Goal: Check status

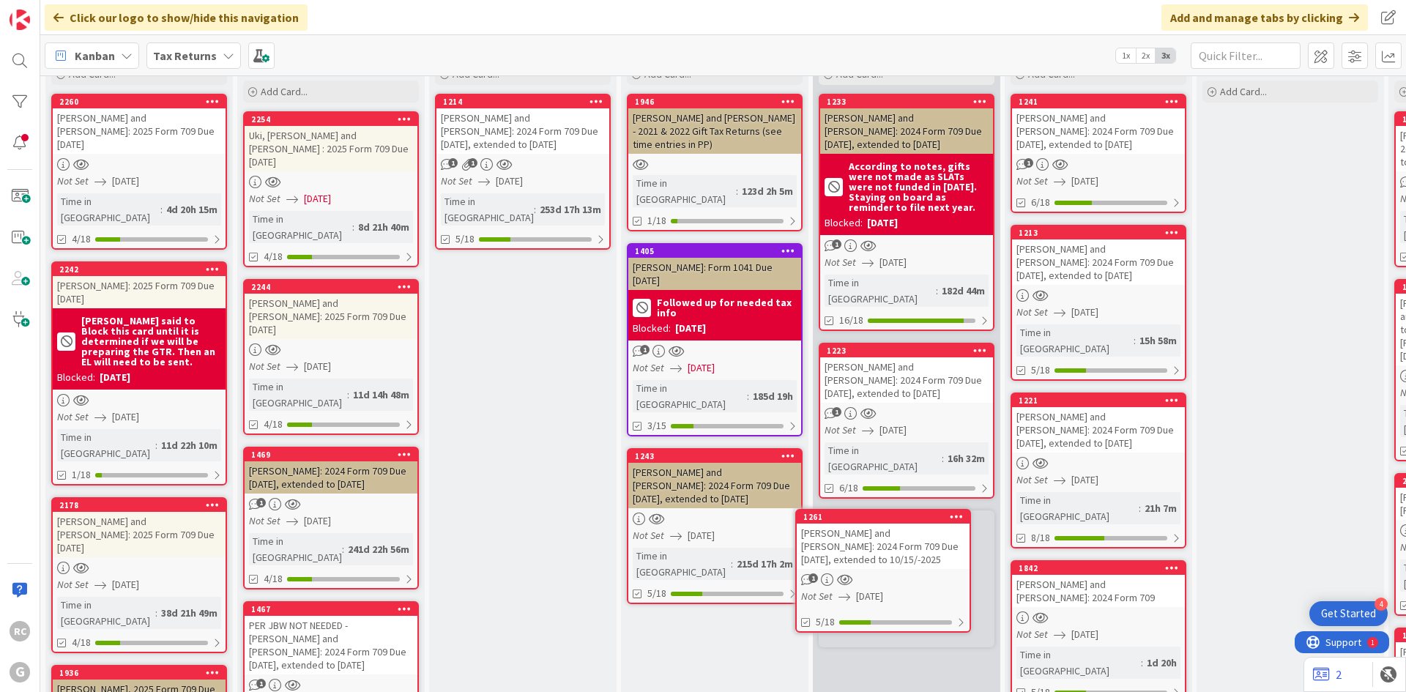
scroll to position [68, 0]
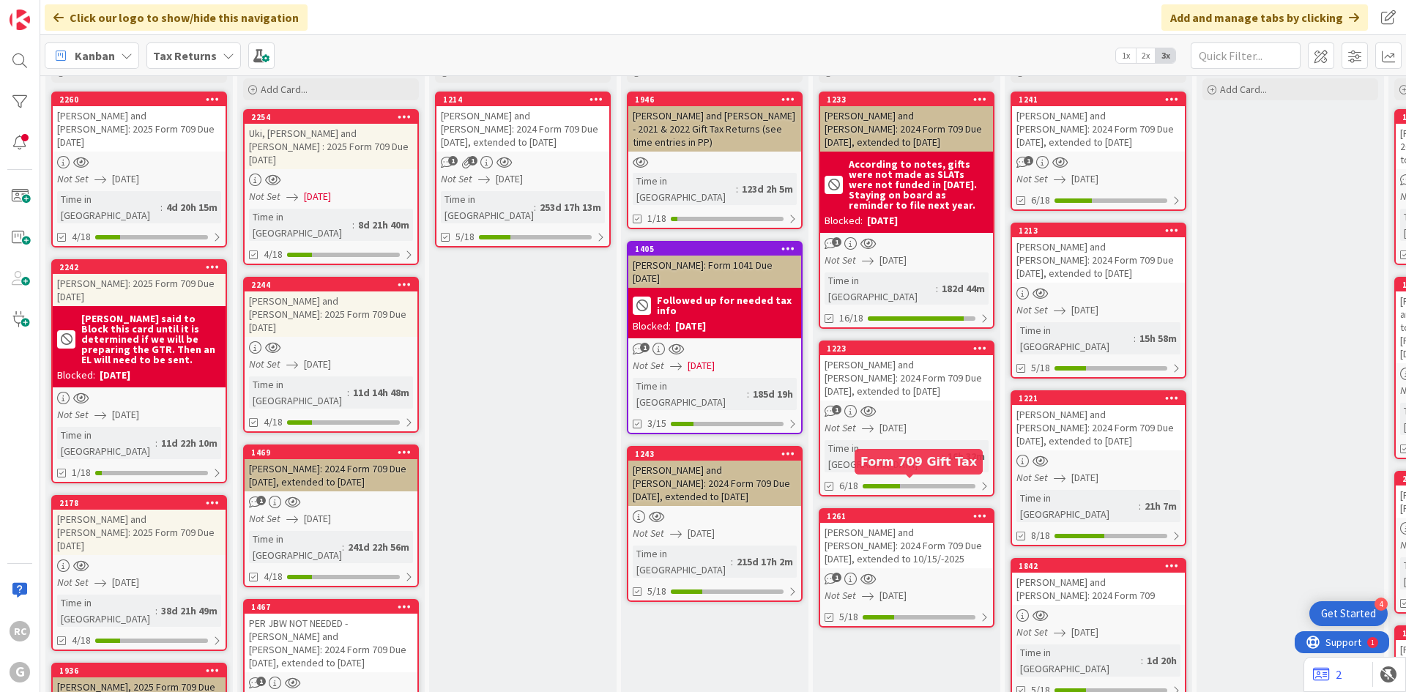
click at [877, 511] on div "1261" at bounding box center [910, 516] width 166 height 10
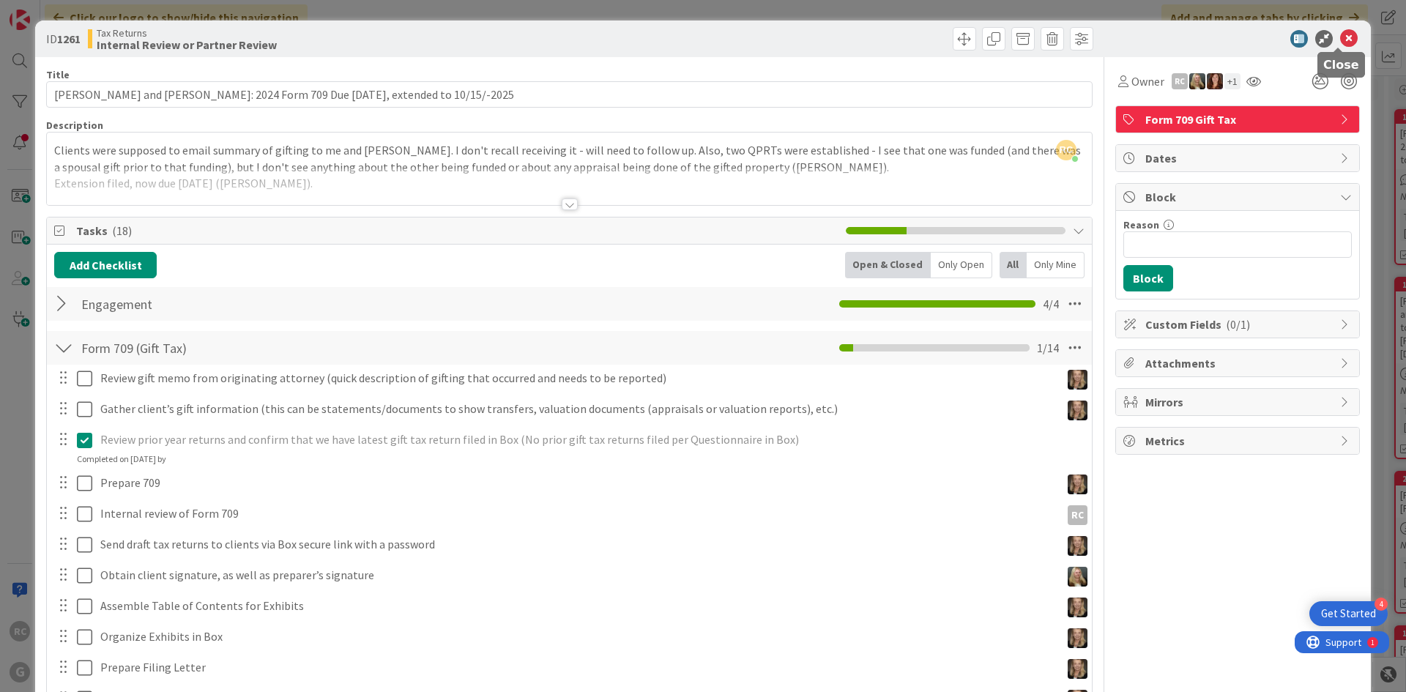
click at [1342, 34] on icon at bounding box center [1349, 39] width 18 height 18
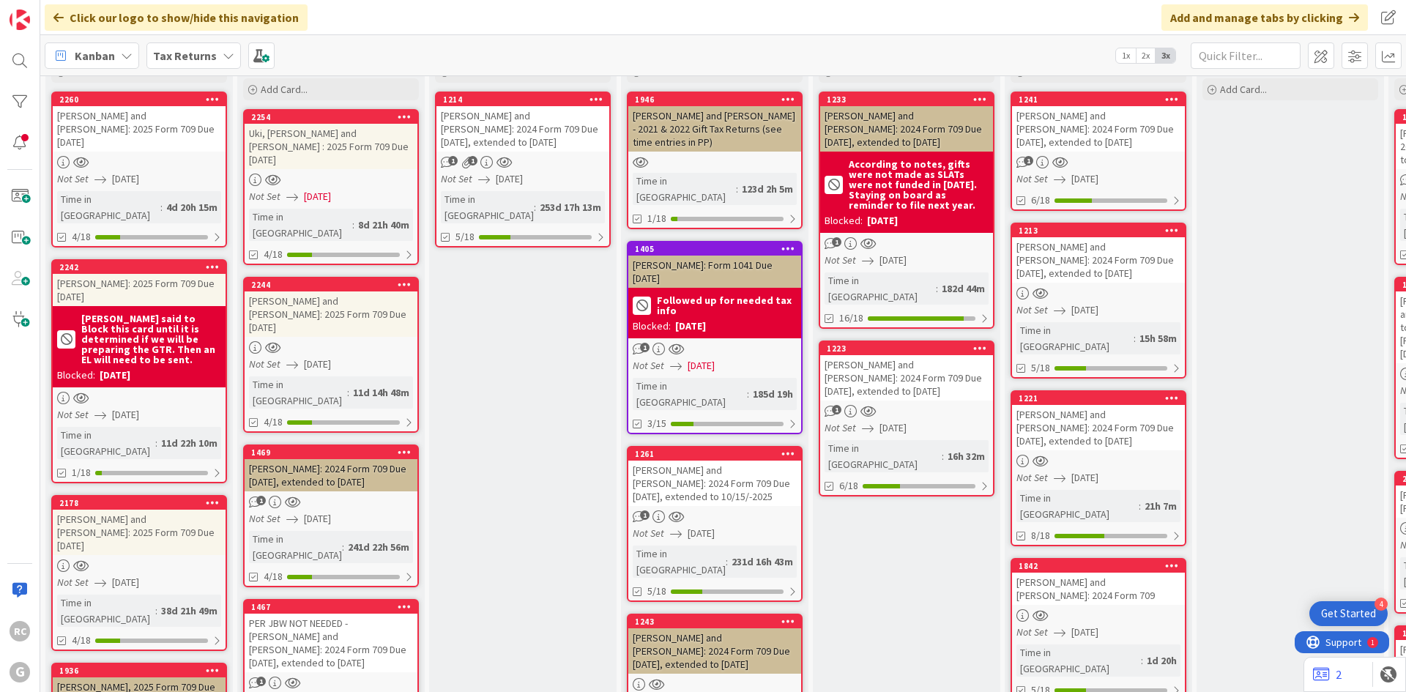
click at [702, 461] on div "[PERSON_NAME] and [PERSON_NAME]: 2024 Form 709 Due [DATE], extended to 10/15/-2…" at bounding box center [714, 483] width 173 height 45
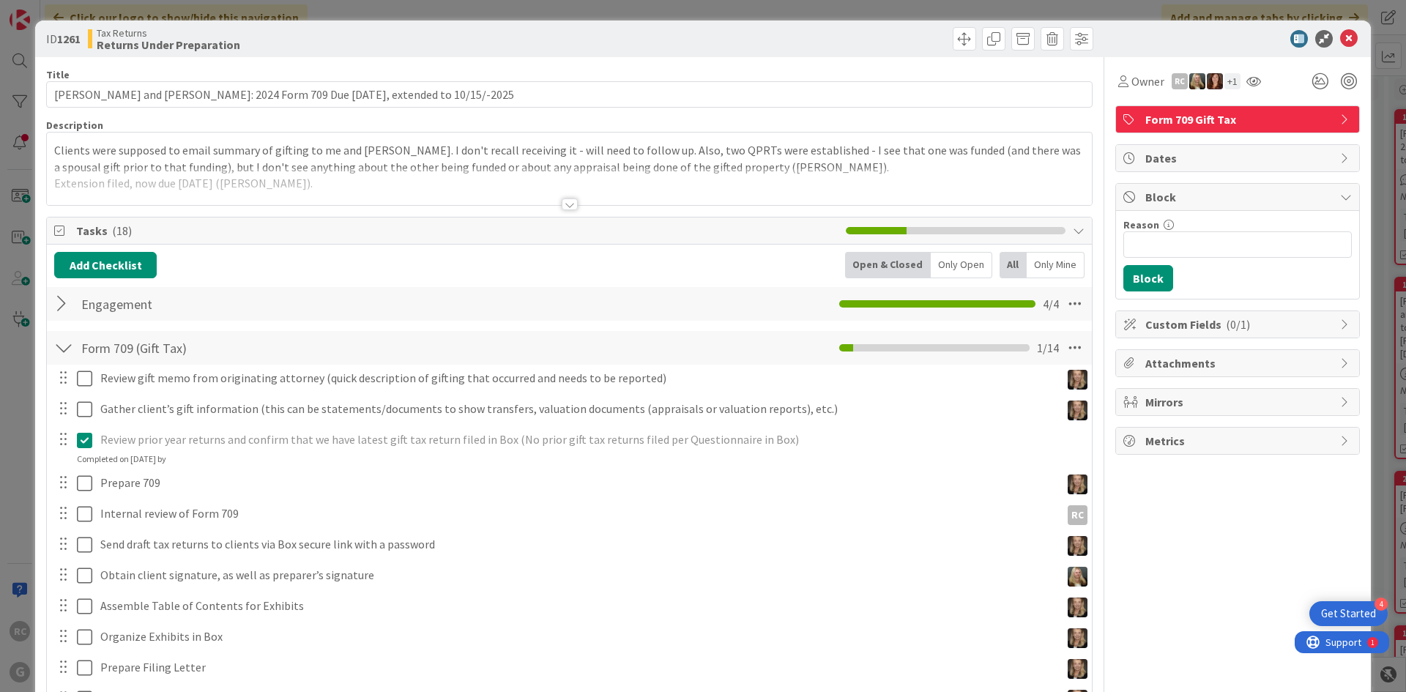
click at [51, 148] on div "Clients were supposed to email summary of gifting to me and [PERSON_NAME]. I do…" at bounding box center [569, 169] width 1045 height 73
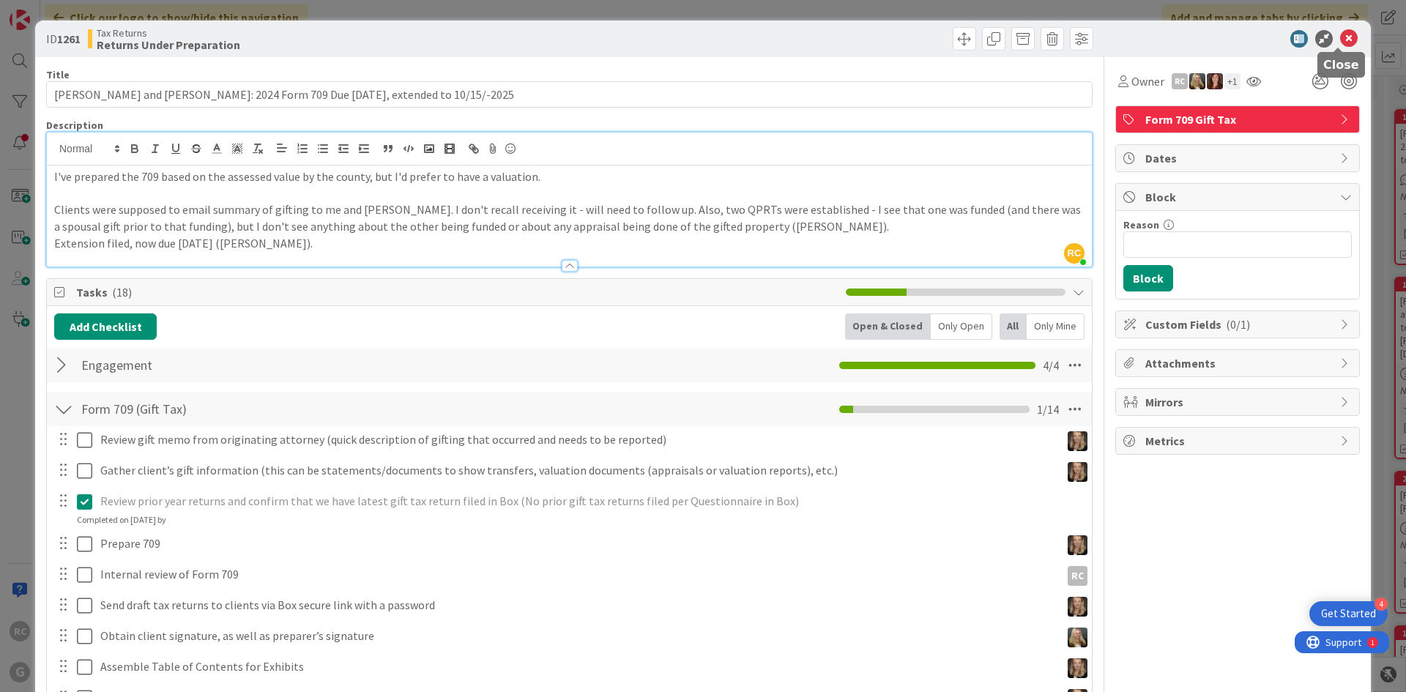
click at [1342, 41] on icon at bounding box center [1349, 39] width 18 height 18
